Goal: Task Accomplishment & Management: Use online tool/utility

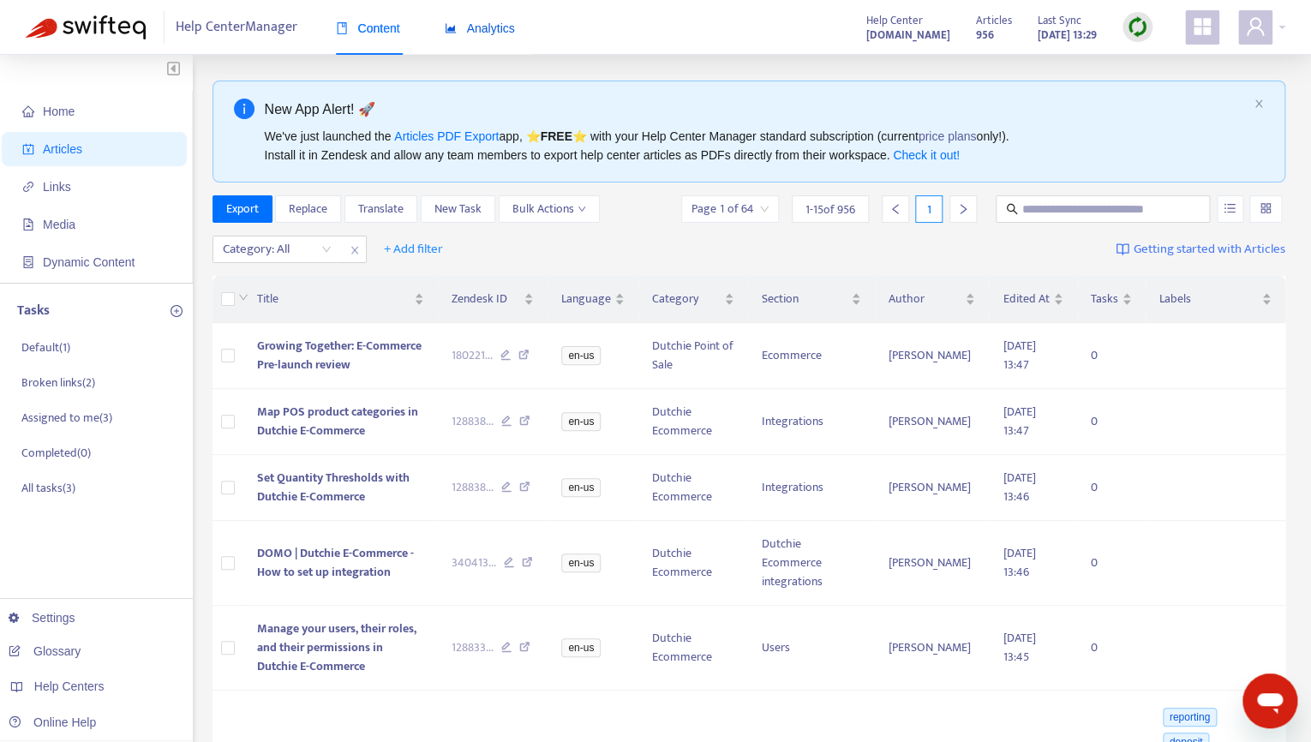
click at [472, 22] on span "Analytics" at bounding box center [480, 28] width 70 height 14
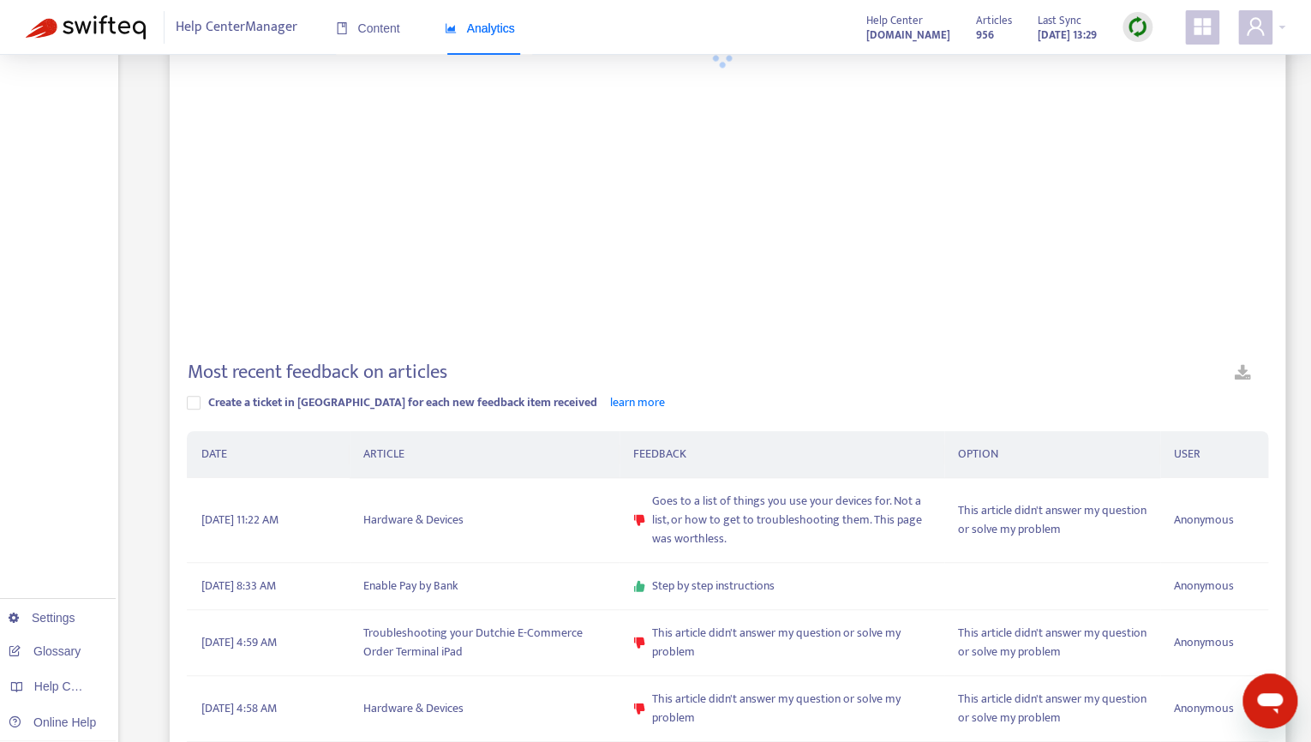
scroll to position [214, 0]
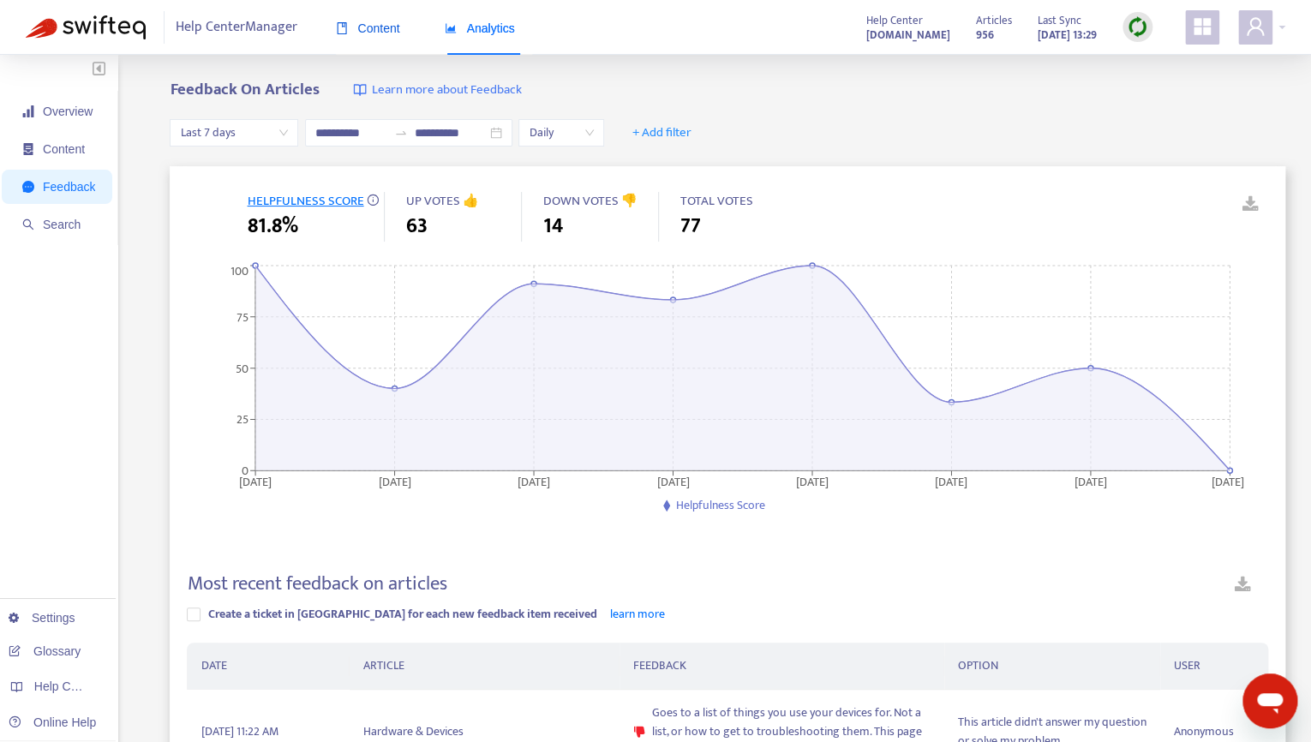
click at [391, 26] on span "Content" at bounding box center [368, 28] width 64 height 14
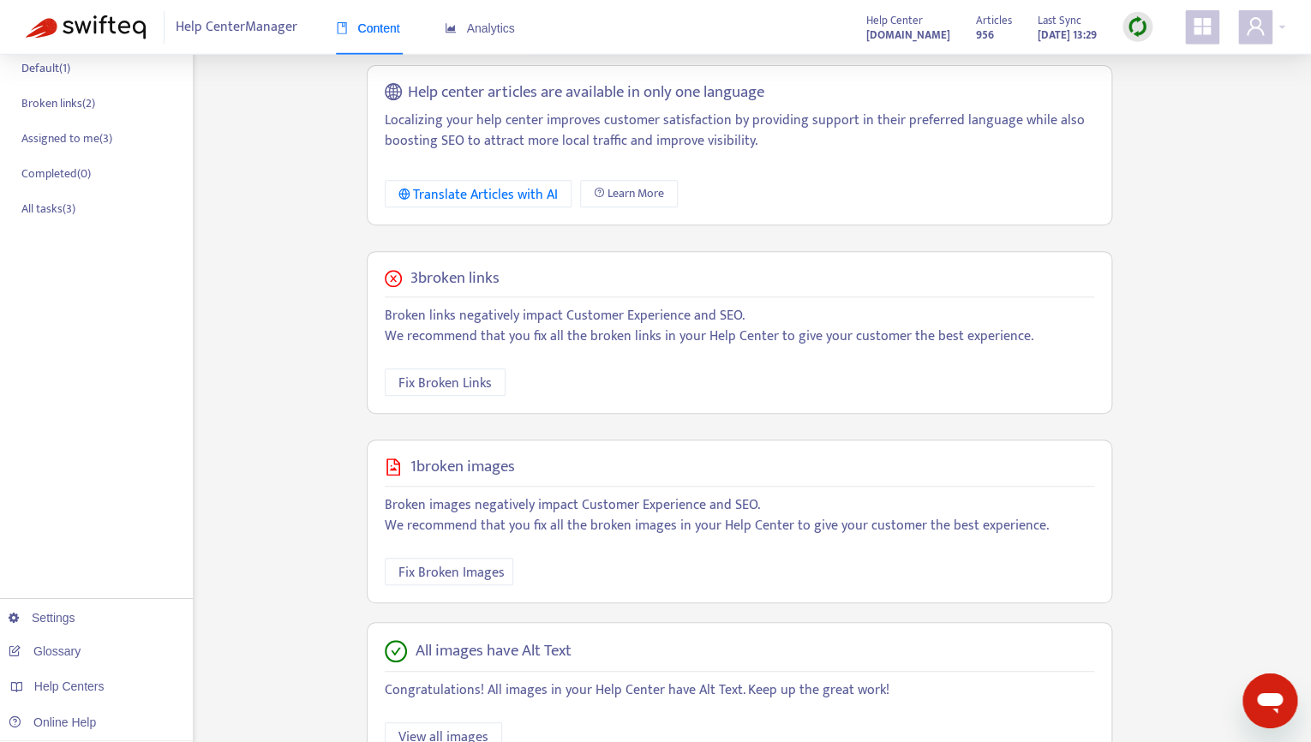
scroll to position [269, 0]
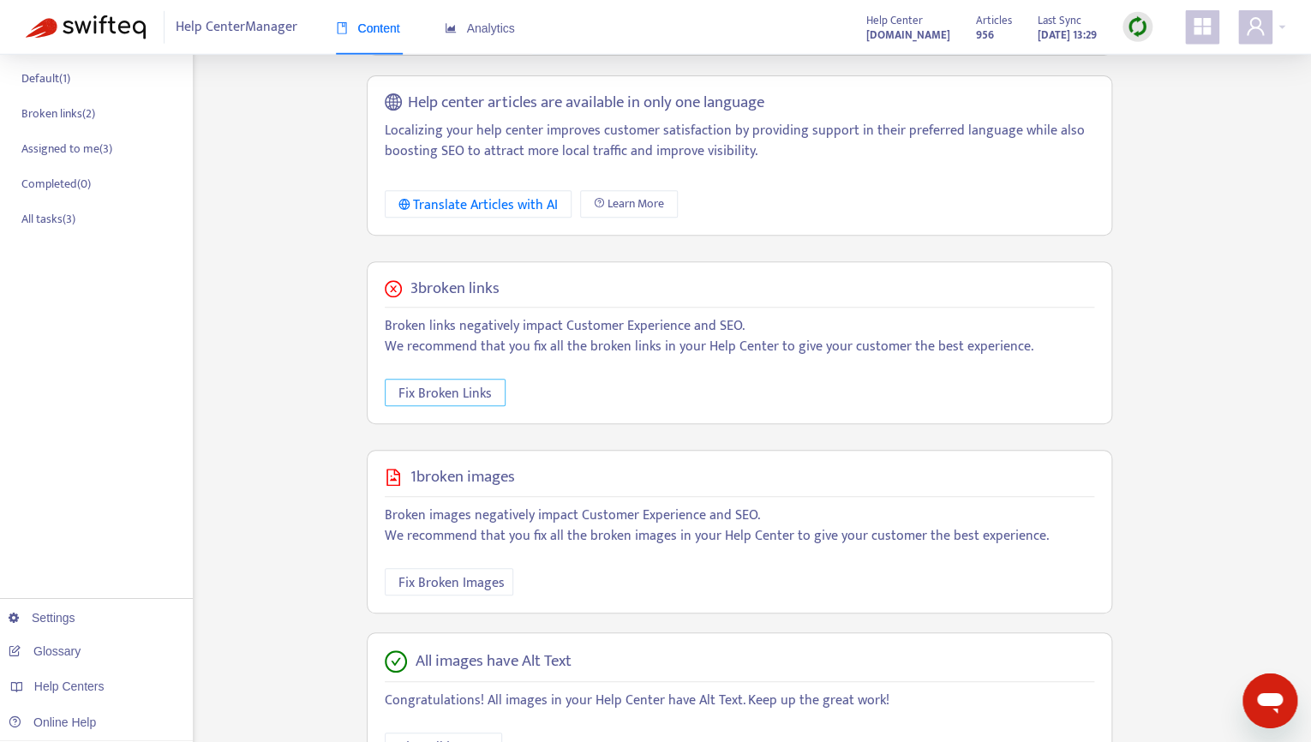
click at [442, 398] on span "Fix Broken Links" at bounding box center [444, 393] width 93 height 21
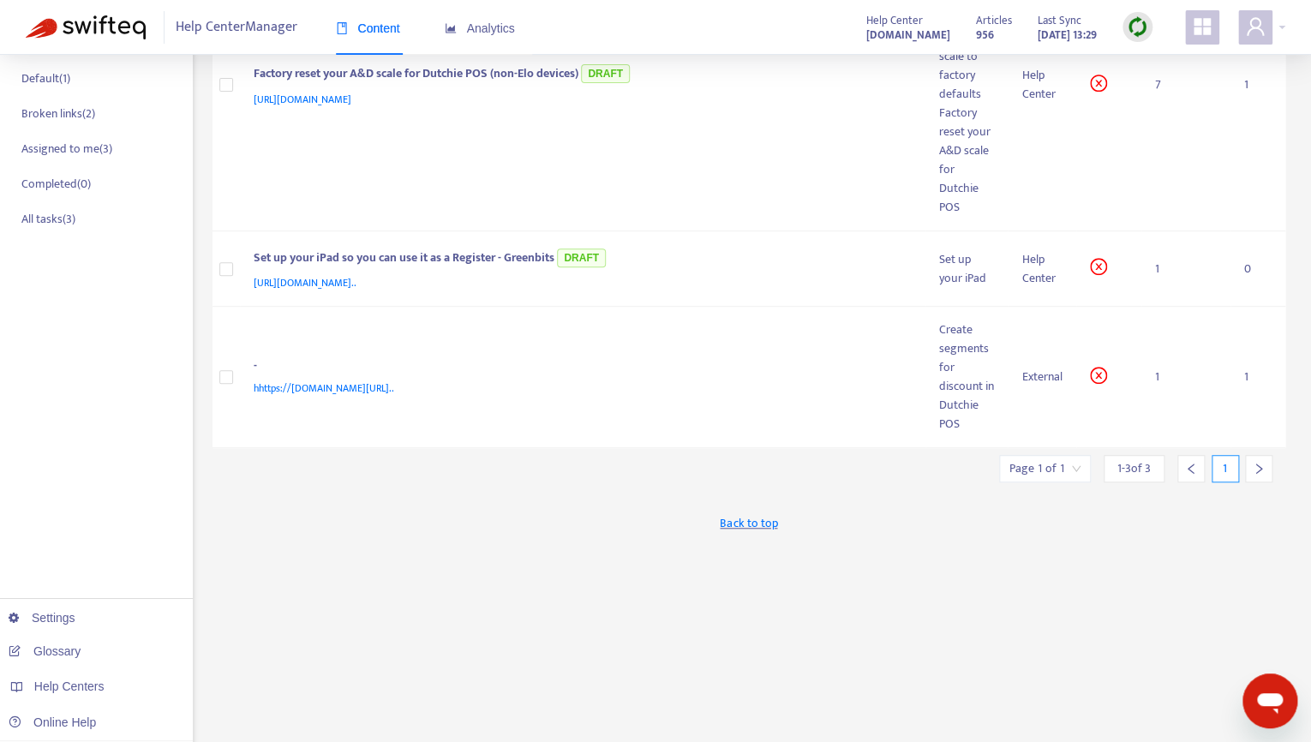
scroll to position [270, 0]
click at [394, 379] on span "hhttps://support.dutchie.com/hc/en-us/articles/38547600406675-Create-and-manage…" at bounding box center [324, 387] width 140 height 17
click at [955, 388] on div "Create segments for discount in Dutchie POS" at bounding box center [967, 376] width 56 height 113
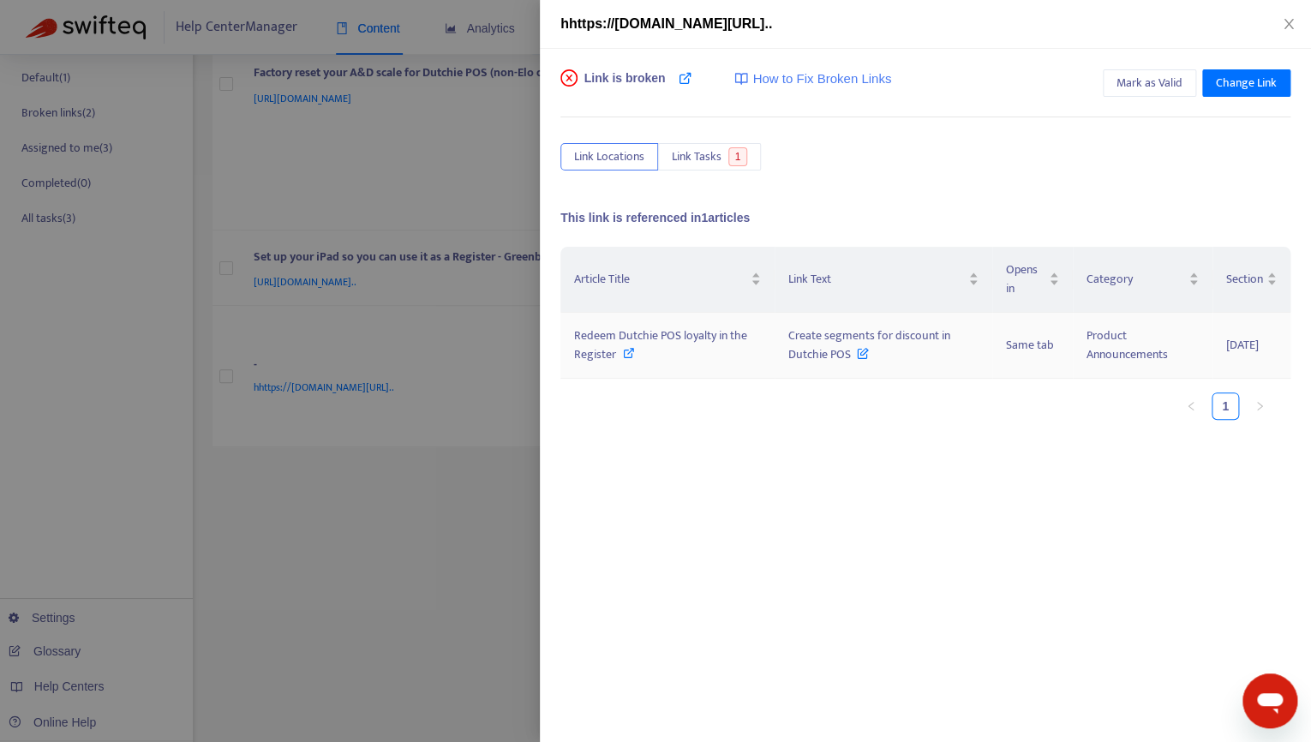
click at [899, 331] on span "Create segments for discount in Dutchie POS" at bounding box center [868, 345] width 161 height 39
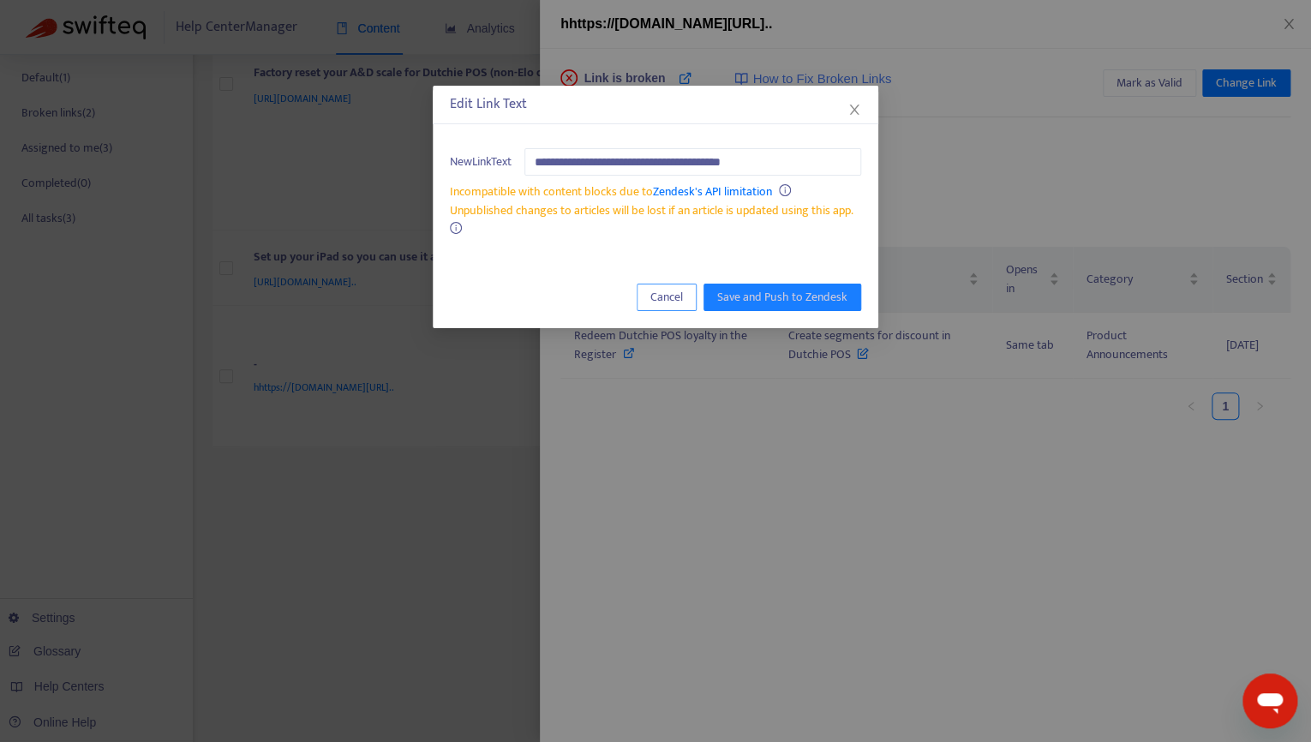
click at [658, 308] on button "Cancel" at bounding box center [666, 297] width 60 height 27
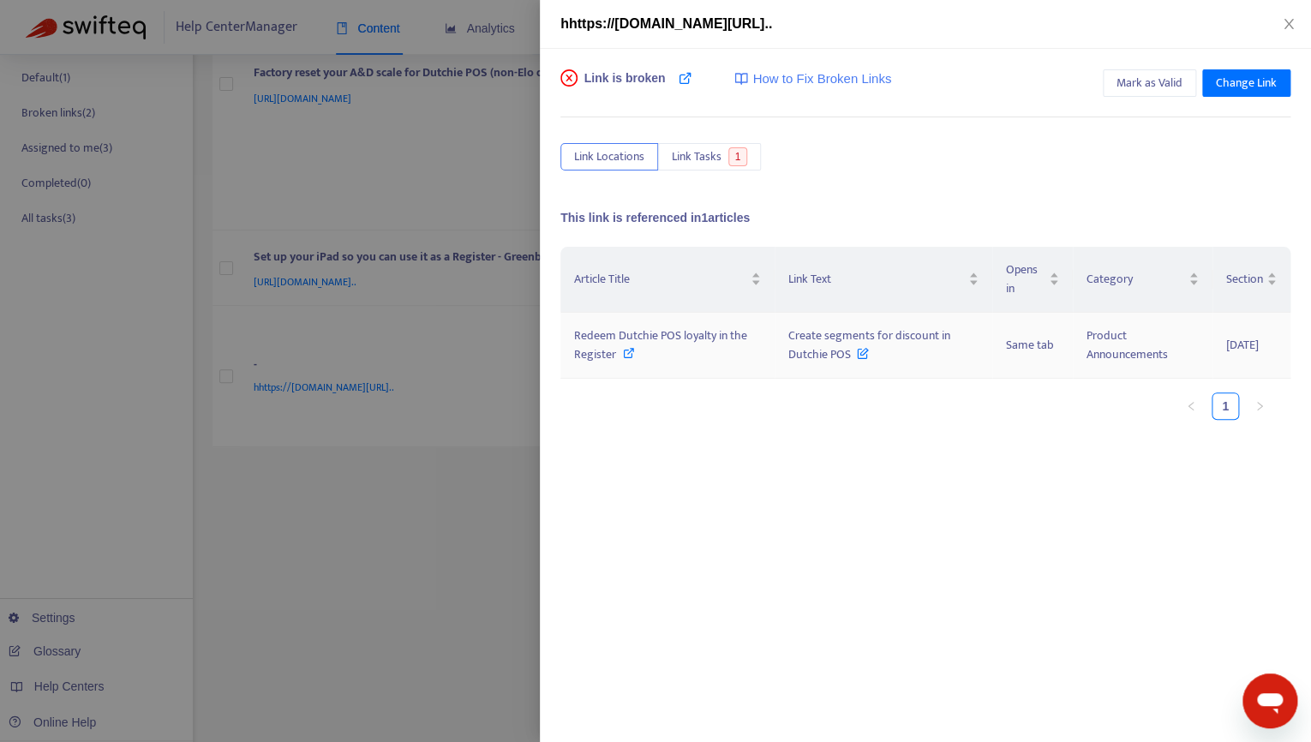
click at [647, 336] on span "Redeem Dutchie POS loyalty in the Register" at bounding box center [660, 345] width 173 height 39
click at [1148, 87] on span "Mark as Valid" at bounding box center [1149, 83] width 66 height 19
click at [421, 213] on div at bounding box center [655, 371] width 1311 height 742
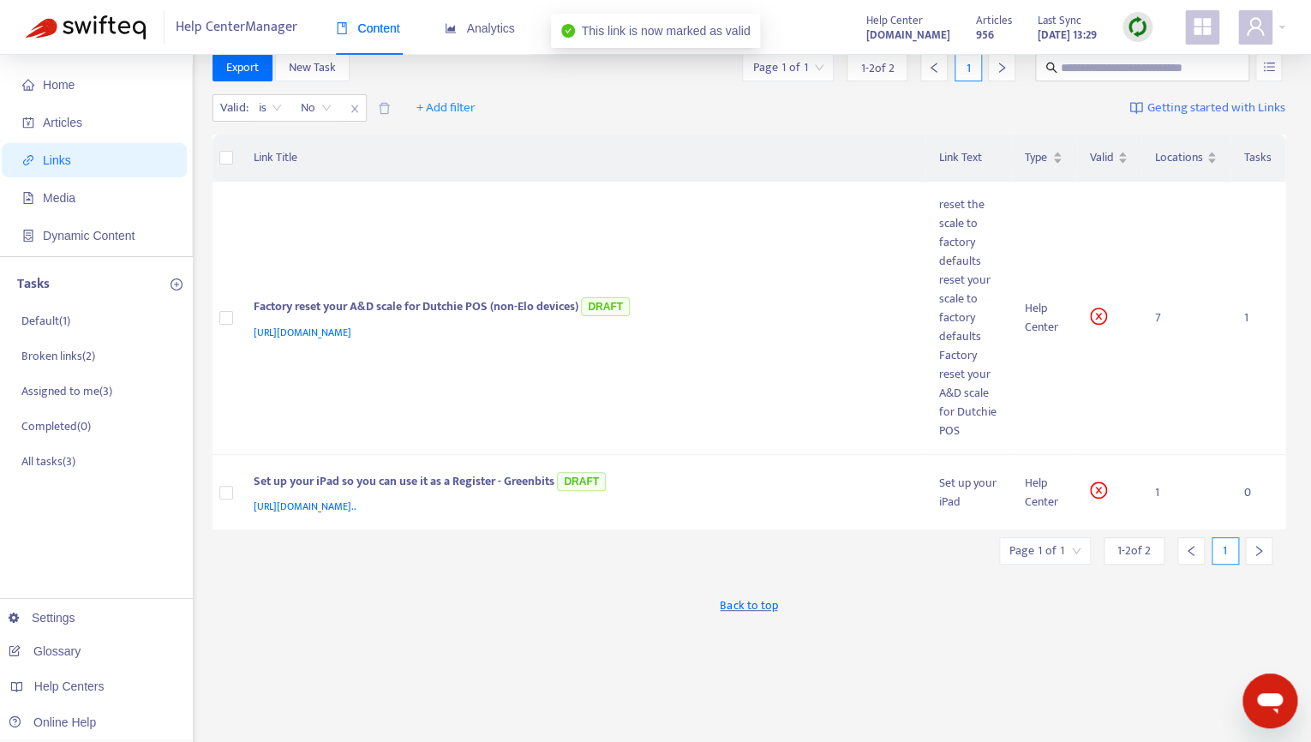
scroll to position [0, 0]
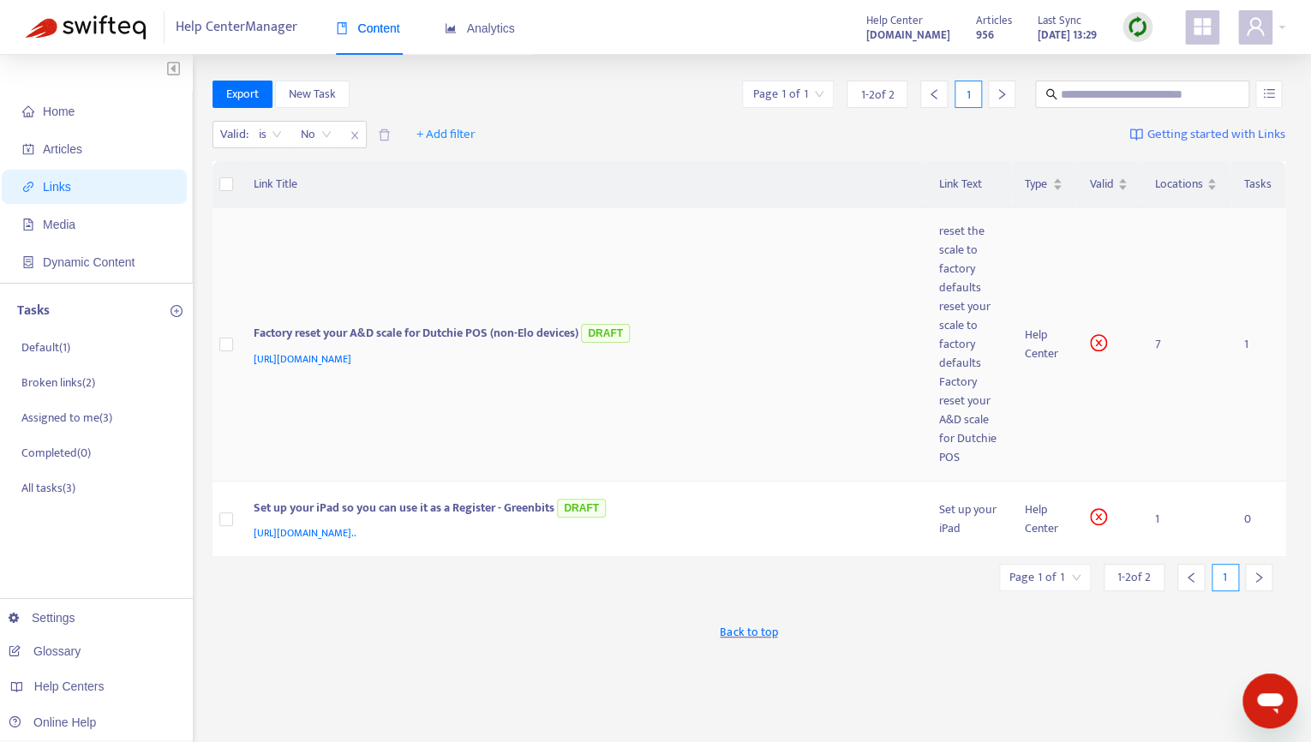
click at [1082, 344] on td at bounding box center [1108, 344] width 65 height 273
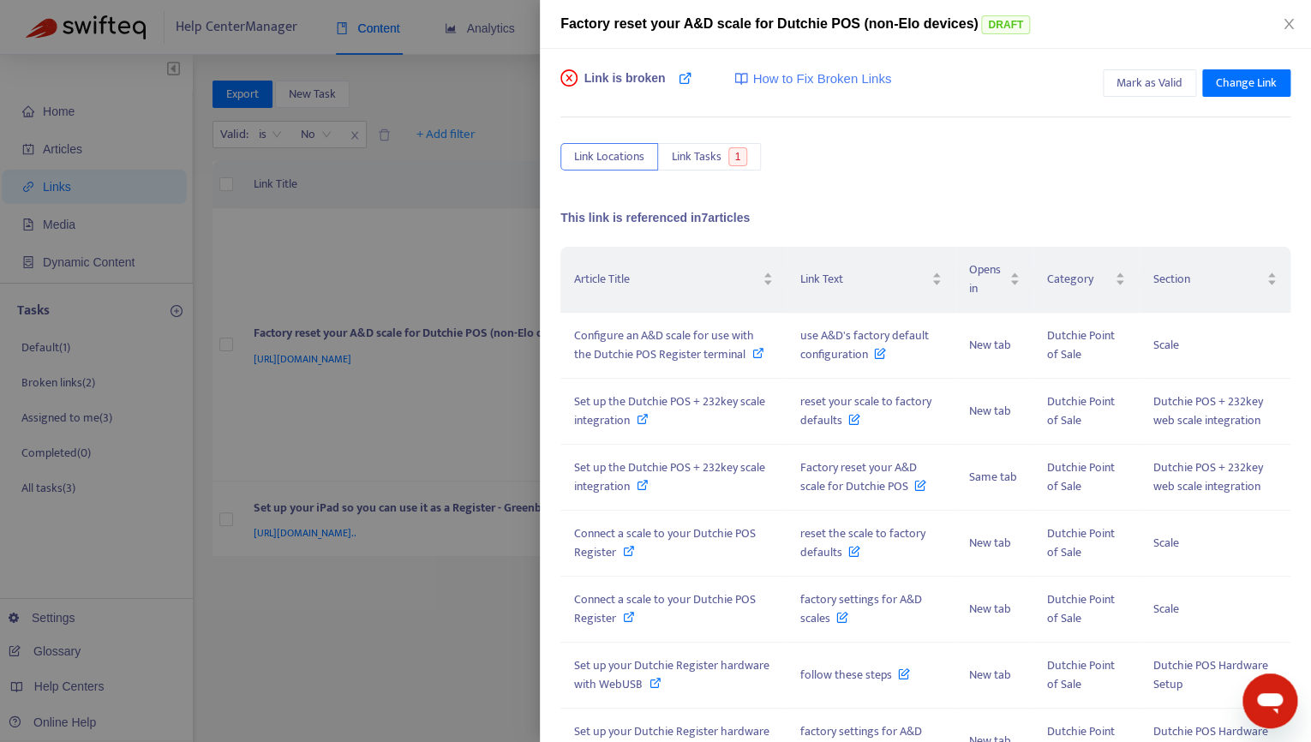
click at [447, 275] on div at bounding box center [655, 371] width 1311 height 742
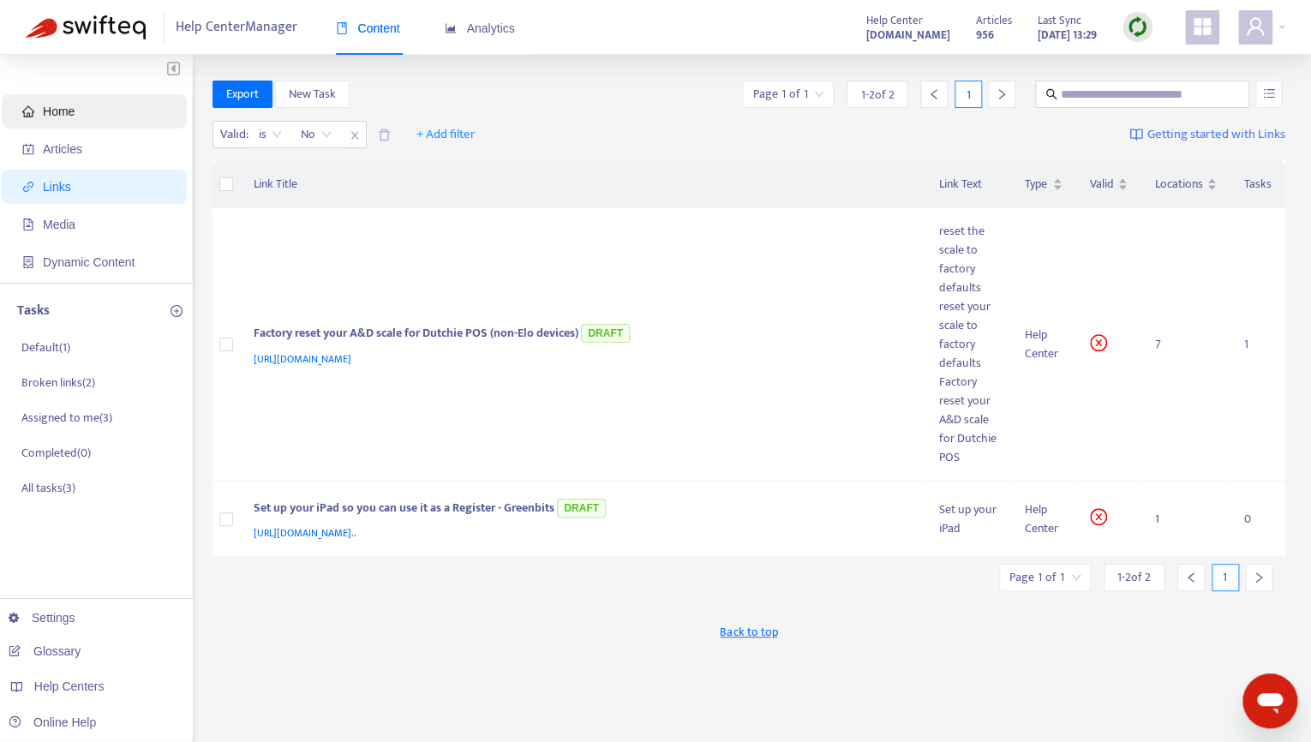
click at [62, 110] on span "Home" at bounding box center [59, 112] width 32 height 14
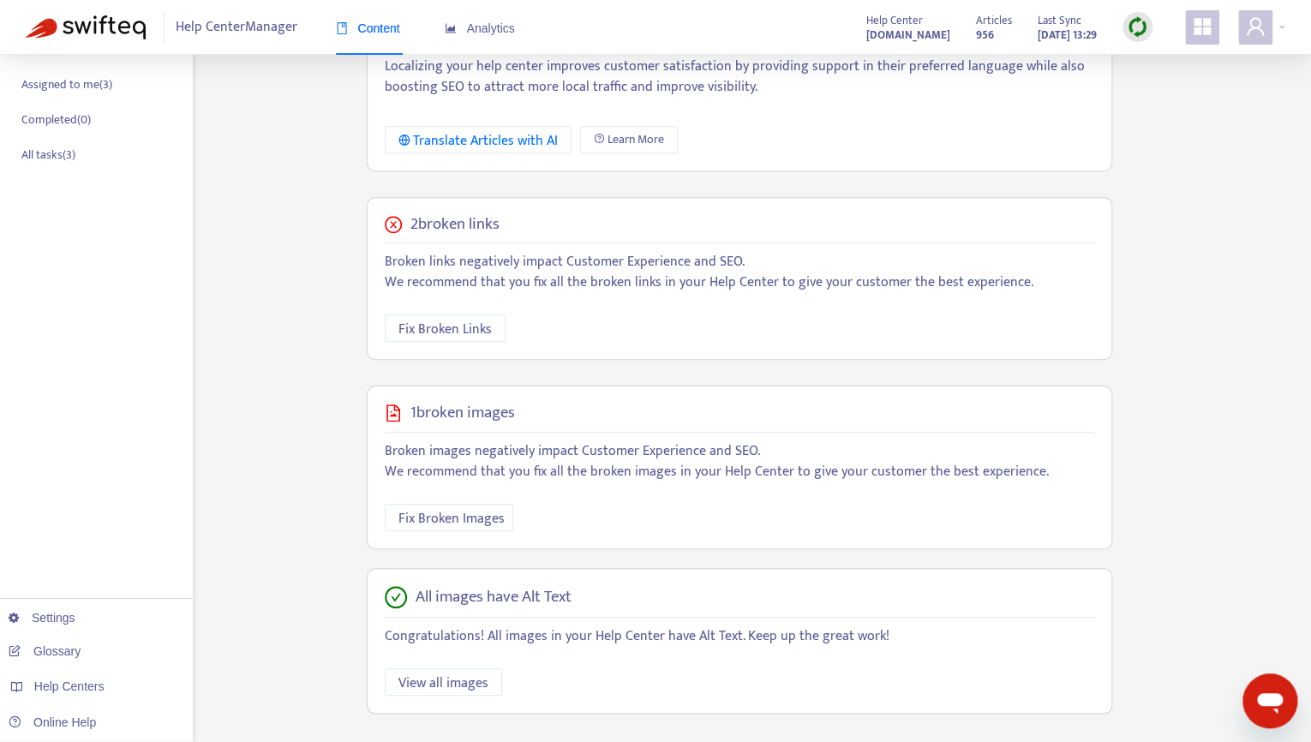
scroll to position [334, 0]
click at [431, 412] on h5 "1 broken images" at bounding box center [462, 413] width 105 height 20
click at [458, 507] on span "Fix Broken Images" at bounding box center [451, 517] width 106 height 21
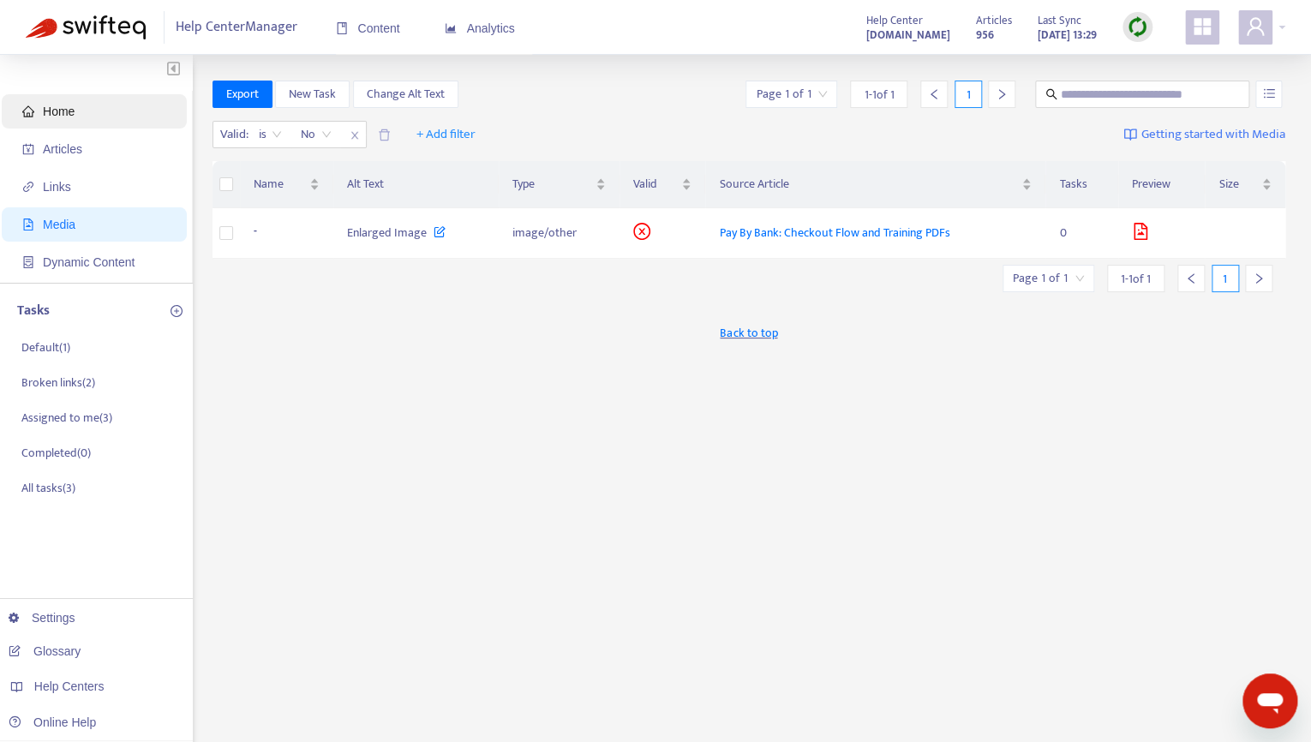
click at [75, 109] on span "Home" at bounding box center [59, 112] width 32 height 14
